Goal: Task Accomplishment & Management: Use online tool/utility

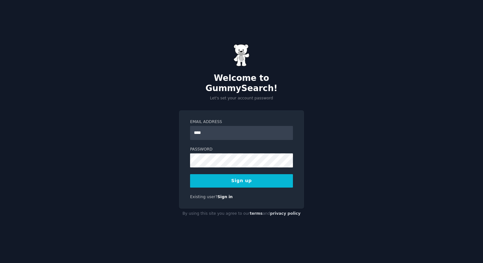
type input "**********"
click at [242, 174] on button "Sign up" at bounding box center [241, 180] width 103 height 13
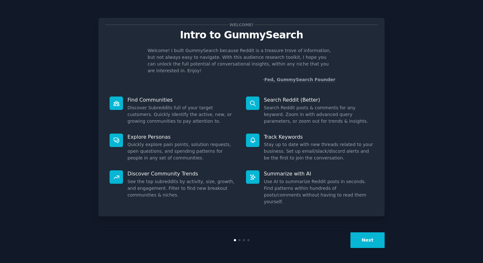
click at [372, 236] on button "Next" at bounding box center [367, 240] width 34 height 16
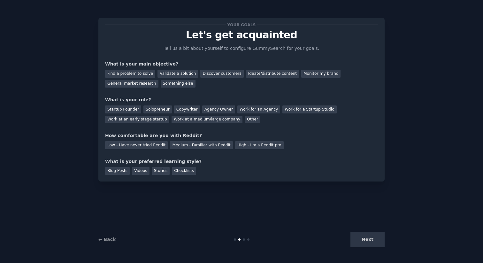
click at [372, 236] on div "Next" at bounding box center [336, 240] width 95 height 16
click at [364, 238] on div "Next" at bounding box center [336, 240] width 95 height 16
click at [362, 240] on div "Next" at bounding box center [336, 240] width 95 height 16
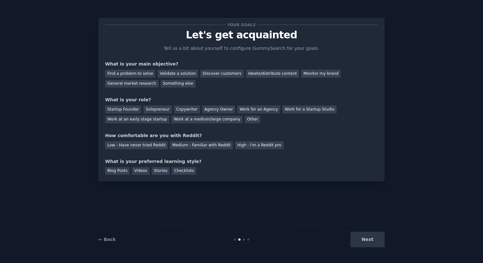
click at [120, 49] on div "Your goals Let's get acquainted Tell us a bit about yourself to configure Gummy…" at bounding box center [241, 100] width 273 height 150
click at [168, 82] on div "Something else" at bounding box center [178, 84] width 35 height 8
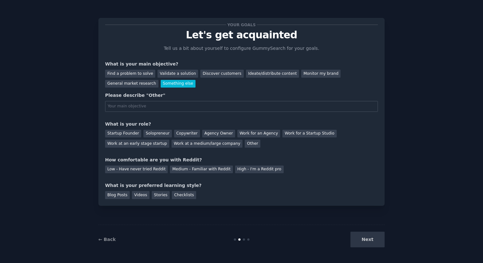
click at [218, 98] on div "Please describe "Other"" at bounding box center [241, 95] width 273 height 7
click at [145, 171] on div "Low - Have never tried Reddit" at bounding box center [136, 169] width 63 height 8
click at [121, 196] on div "Blog Posts" at bounding box center [117, 195] width 25 height 8
click at [171, 107] on input "text" at bounding box center [241, 106] width 273 height 11
click at [360, 240] on div "Next" at bounding box center [336, 240] width 95 height 16
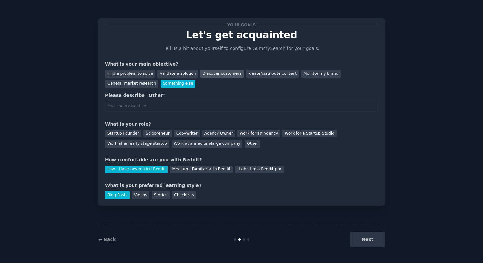
click at [210, 72] on div "Discover customers" at bounding box center [221, 74] width 43 height 8
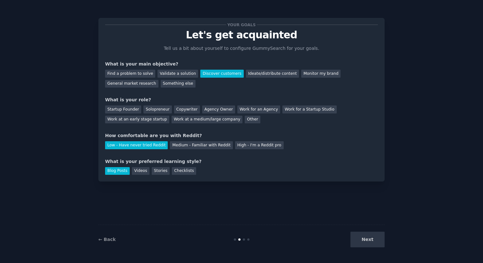
click at [368, 235] on div "Next" at bounding box center [336, 240] width 95 height 16
click at [363, 240] on div "Next" at bounding box center [336, 240] width 95 height 16
click at [239, 176] on div "Your goals Let's get acquainted Tell us a bit about yourself to configure Gummy…" at bounding box center [241, 99] width 286 height 163
click at [245, 122] on div "Other" at bounding box center [253, 120] width 16 height 8
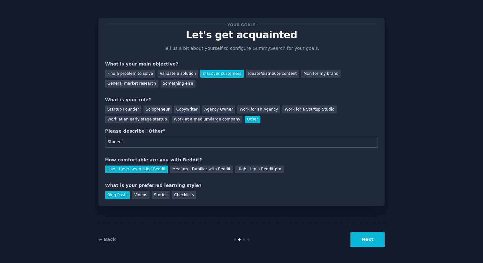
type input "Student"
click at [377, 240] on button "Next" at bounding box center [367, 240] width 34 height 16
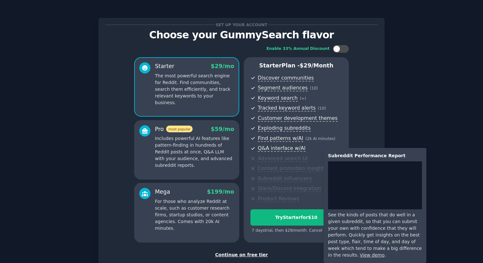
scroll to position [27, 0]
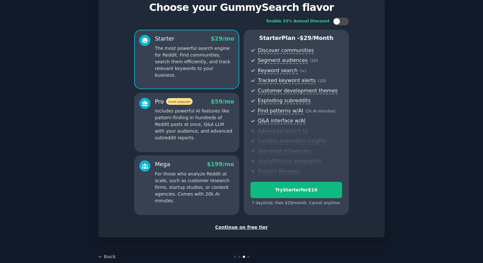
click at [254, 225] on div "Continue on free tier" at bounding box center [241, 227] width 273 height 7
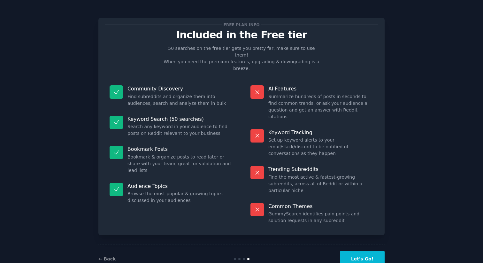
click at [348, 251] on button "Let's Go!" at bounding box center [362, 259] width 45 height 16
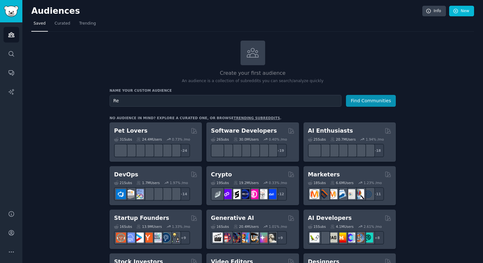
type input "R"
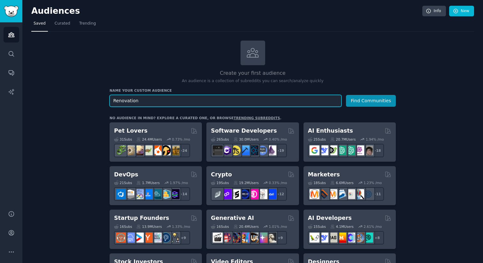
type input "Renovation"
click at [114, 101] on input "Renovation" at bounding box center [226, 101] width 232 height 12
drag, startPoint x: 140, startPoint y: 99, endPoint x: 105, endPoint y: 99, distance: 35.4
click at [132, 98] on input "Architecture" at bounding box center [226, 101] width 232 height 12
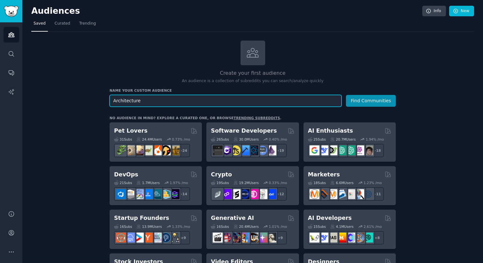
click at [132, 98] on input "Architecture" at bounding box center [226, 101] width 232 height 12
click at [117, 101] on input "Residental Architecture" at bounding box center [226, 101] width 232 height 12
click at [130, 102] on input "Residental Architecture" at bounding box center [226, 101] width 232 height 12
click at [199, 103] on input "Residential Architecture" at bounding box center [226, 101] width 232 height 12
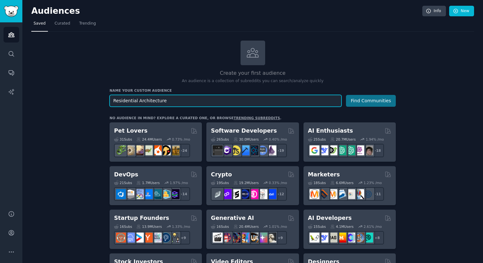
type input "Residential Architecture"
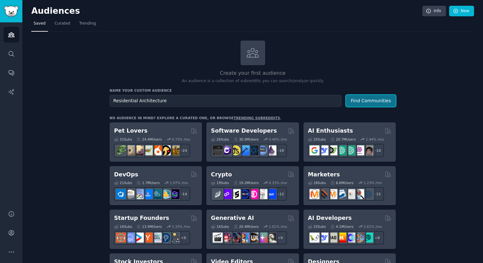
click at [359, 105] on button "Find Communities" at bounding box center [371, 101] width 50 height 12
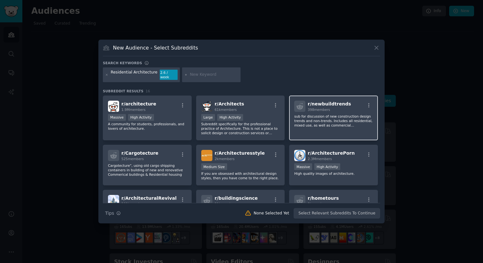
click at [312, 126] on div "r/ newbuildtrends 398 members sub for discussion of new construction design tre…" at bounding box center [333, 117] width 89 height 45
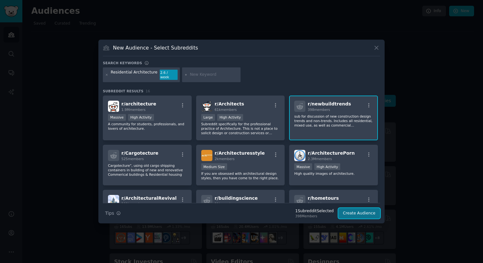
click at [368, 210] on button "Create Audience" at bounding box center [359, 213] width 42 height 11
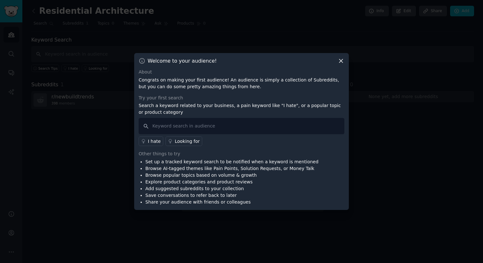
click at [341, 60] on icon at bounding box center [341, 60] width 7 height 7
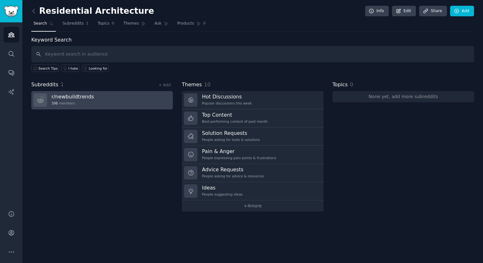
click at [105, 98] on link "r/ newbuildtrends 398 members" at bounding box center [101, 100] width 141 height 18
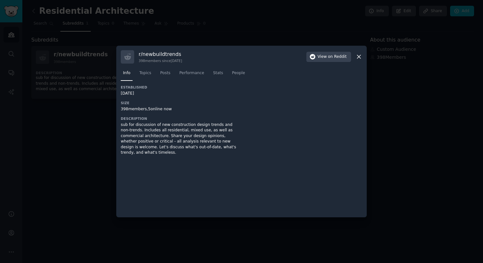
click at [360, 58] on icon at bounding box center [358, 56] width 7 height 7
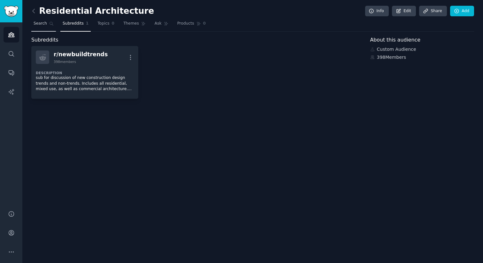
click at [40, 25] on span "Search" at bounding box center [40, 24] width 13 height 6
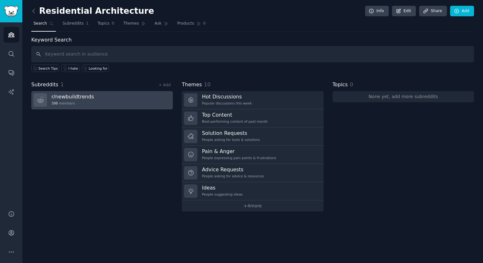
click at [109, 104] on link "r/ newbuildtrends 398 members" at bounding box center [101, 100] width 141 height 18
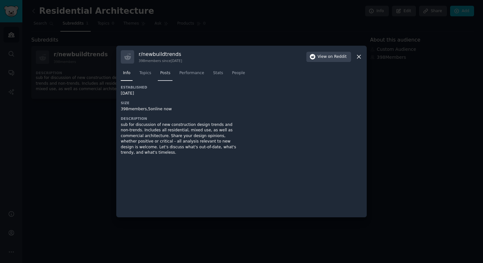
click at [166, 69] on link "Posts" at bounding box center [165, 74] width 15 height 13
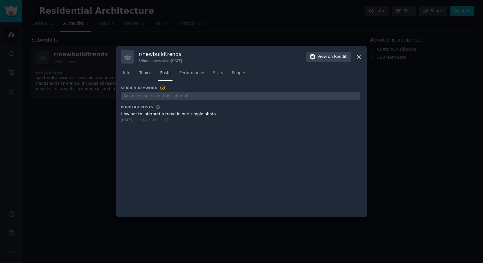
click at [360, 59] on icon at bounding box center [358, 56] width 7 height 7
click at [364, 58] on div "r/ newbuildtrends 398 members since [DATE] View on Reddit Info Topics Posts Per…" at bounding box center [241, 132] width 250 height 172
click at [353, 58] on div "r/ newbuildtrends 398 members since [DATE] View on Reddit" at bounding box center [241, 56] width 241 height 13
click at [358, 58] on icon at bounding box center [359, 57] width 4 height 4
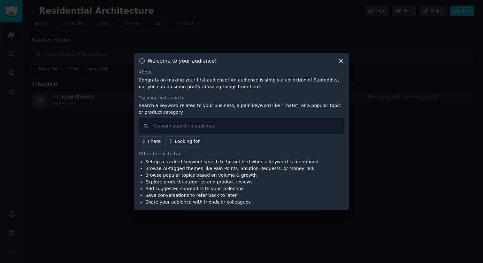
click at [340, 61] on icon at bounding box center [341, 61] width 4 height 4
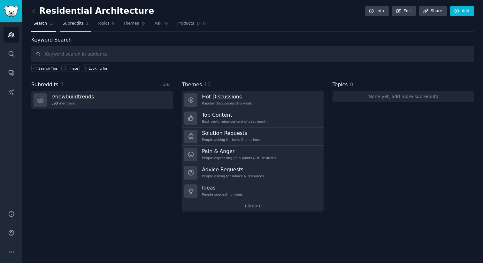
click at [75, 28] on link "Subreddits 1" at bounding box center [75, 25] width 30 height 13
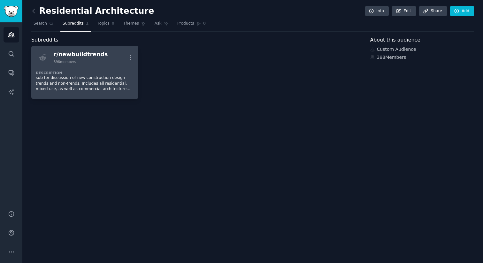
click at [64, 74] on dt "Description" at bounding box center [85, 73] width 98 height 4
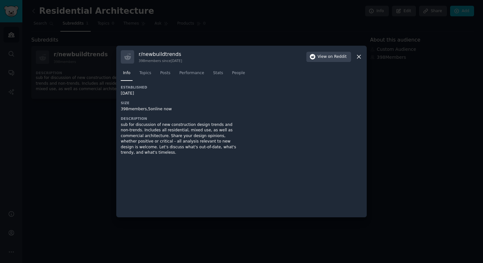
click at [361, 55] on icon at bounding box center [358, 56] width 7 height 7
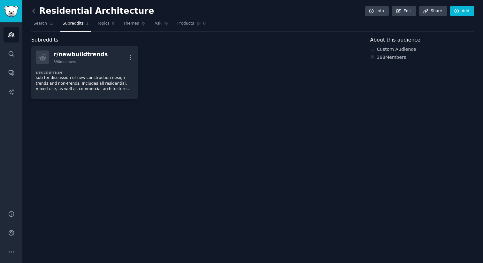
click at [34, 11] on icon at bounding box center [34, 11] width 2 height 4
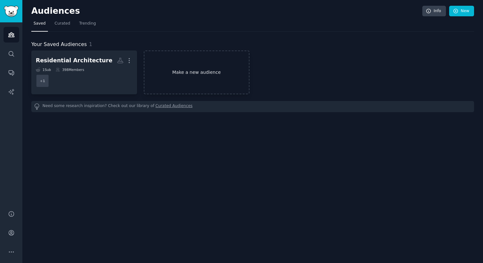
click at [175, 84] on link "Make a new audience" at bounding box center [197, 72] width 106 height 44
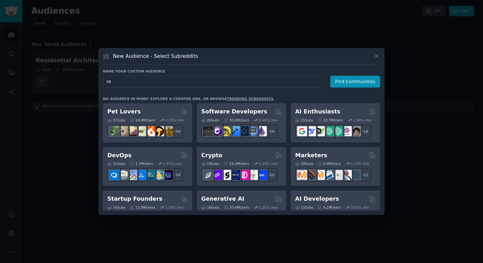
type input "r"
type input "Residential Architecture Renovations"
click at [334, 76] on button "Find Communities" at bounding box center [355, 82] width 50 height 12
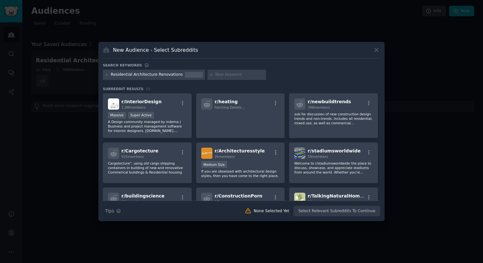
click at [227, 79] on div at bounding box center [236, 75] width 59 height 10
click at [227, 78] on div at bounding box center [236, 75] width 59 height 10
click at [213, 78] on div at bounding box center [236, 75] width 59 height 10
click at [209, 75] on icon at bounding box center [211, 75] width 4 height 4
